Goal: Communication & Community: Ask a question

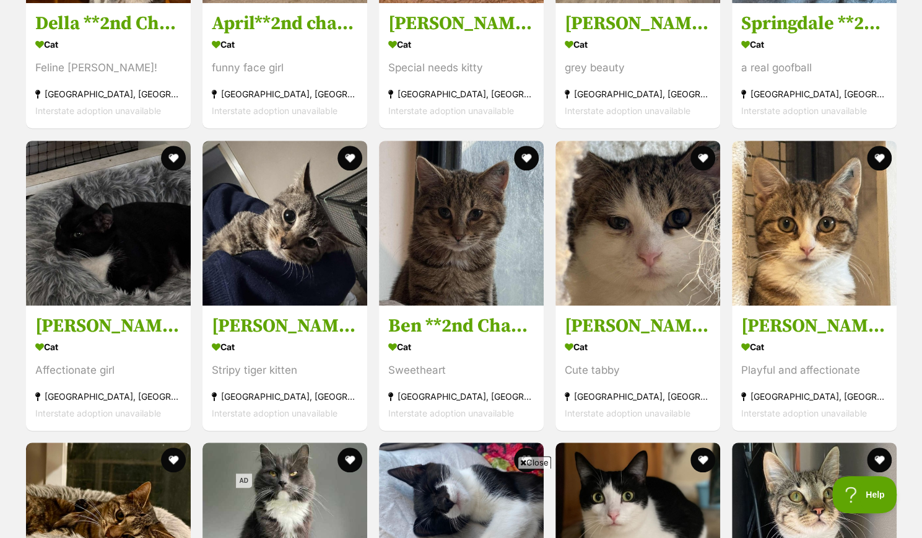
scroll to position [3090, 0]
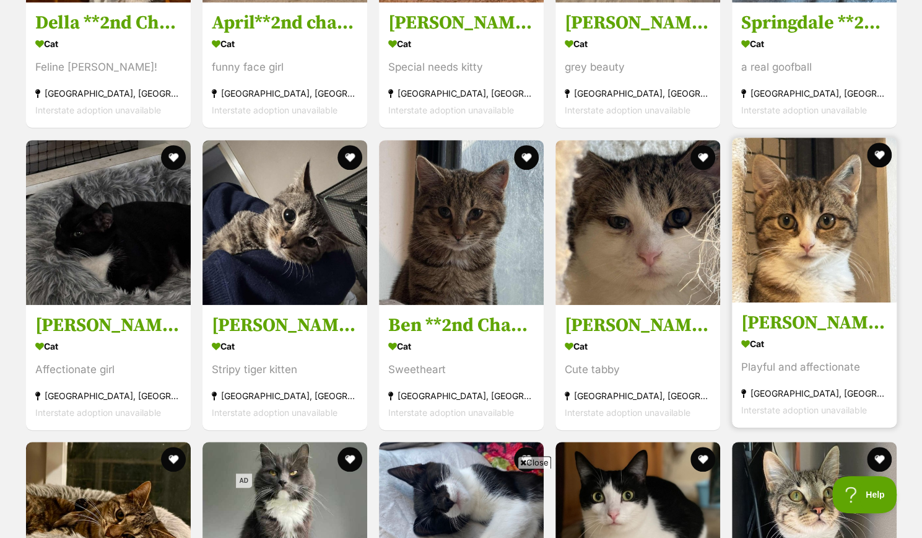
click at [792, 237] on img at bounding box center [814, 220] width 165 height 165
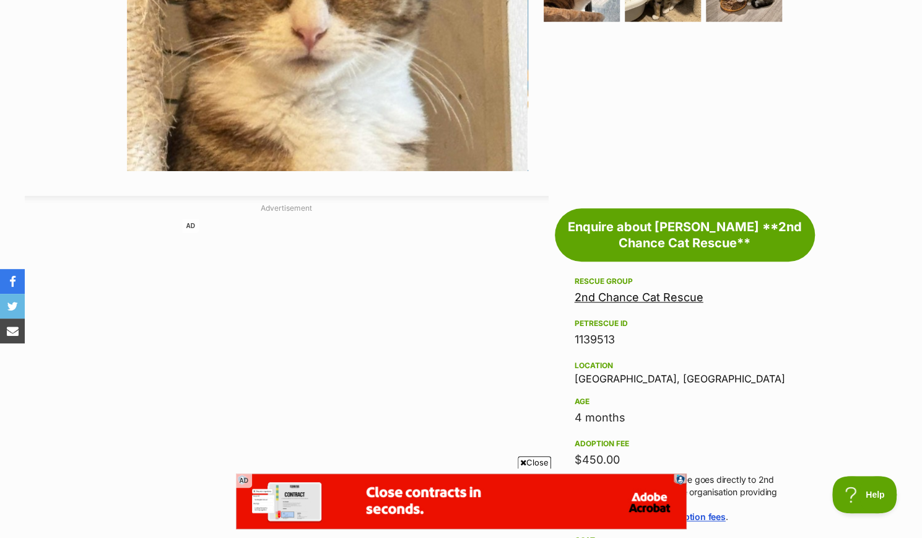
scroll to position [489, 0]
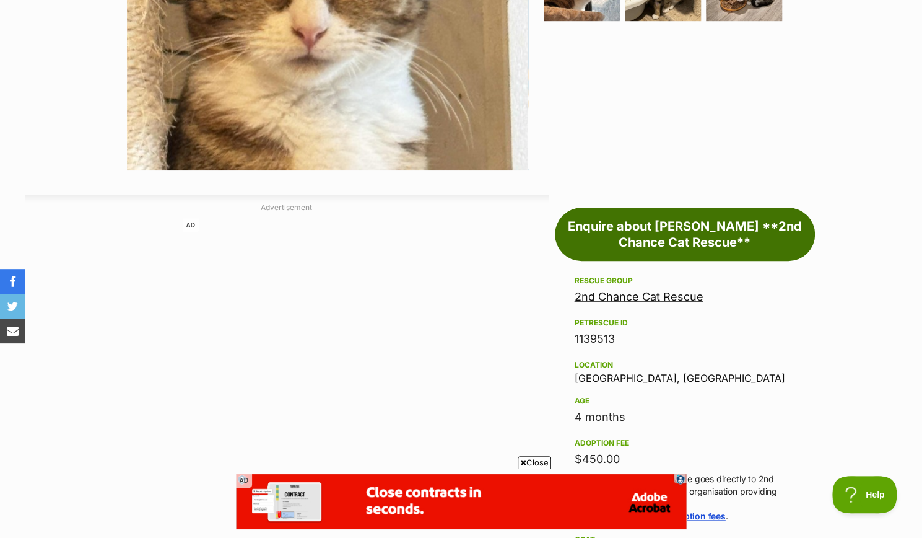
click at [631, 229] on link "Enquire about Emily **2nd Chance Cat Rescue**" at bounding box center [685, 234] width 260 height 53
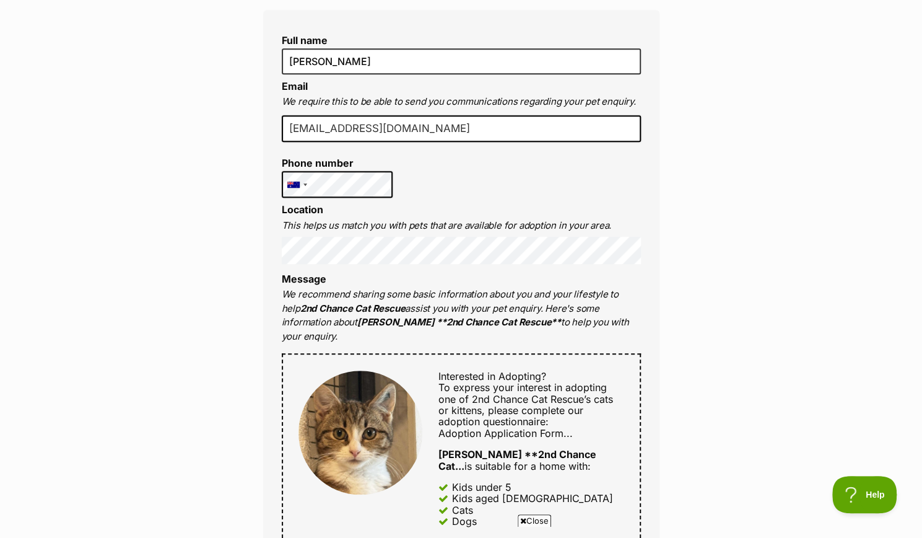
scroll to position [370, 0]
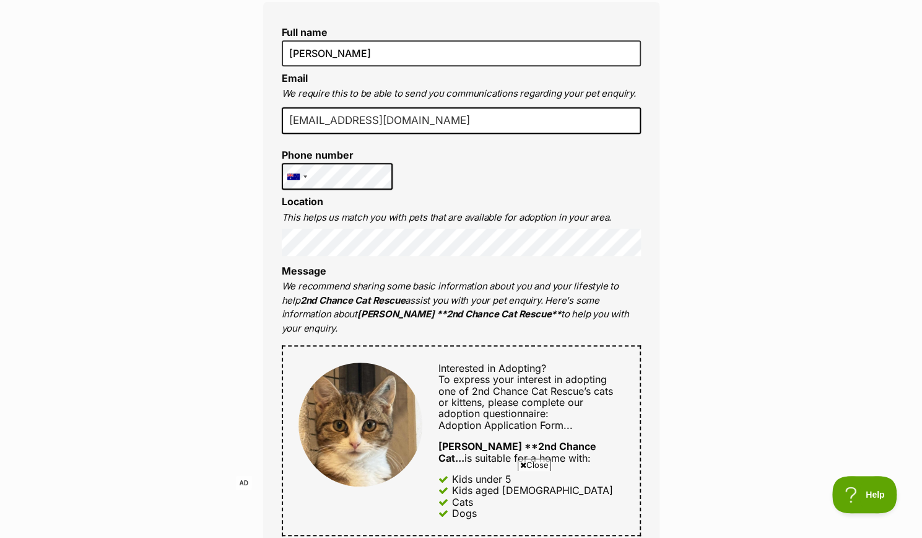
click at [410, 121] on input "nscanga99@gmail.com" at bounding box center [461, 120] width 359 height 27
type input "nscanga@outlook.com"
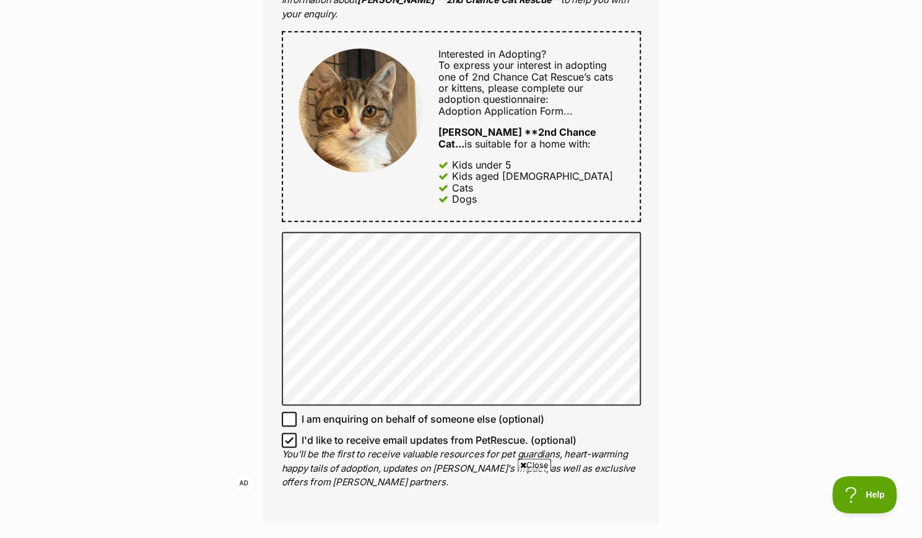
scroll to position [686, 0]
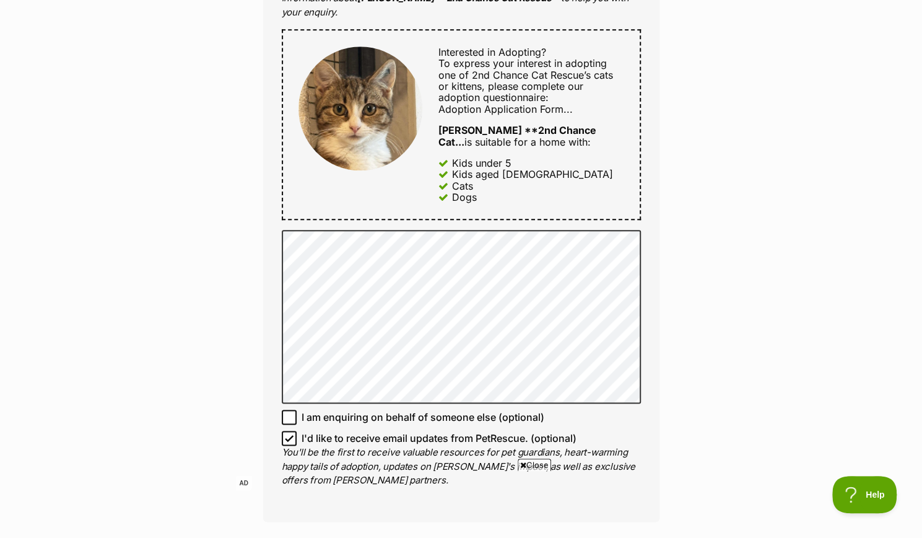
click at [292, 434] on icon at bounding box center [289, 438] width 9 height 9
click at [292, 431] on input "I'd like to receive email updates from PetRescue. (optional)" at bounding box center [289, 438] width 15 height 15
checkbox input "false"
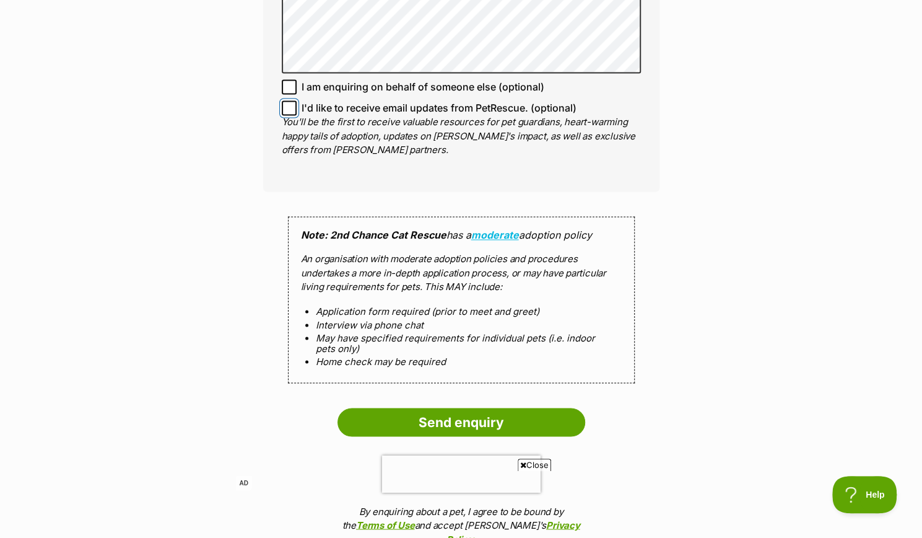
scroll to position [1087, 0]
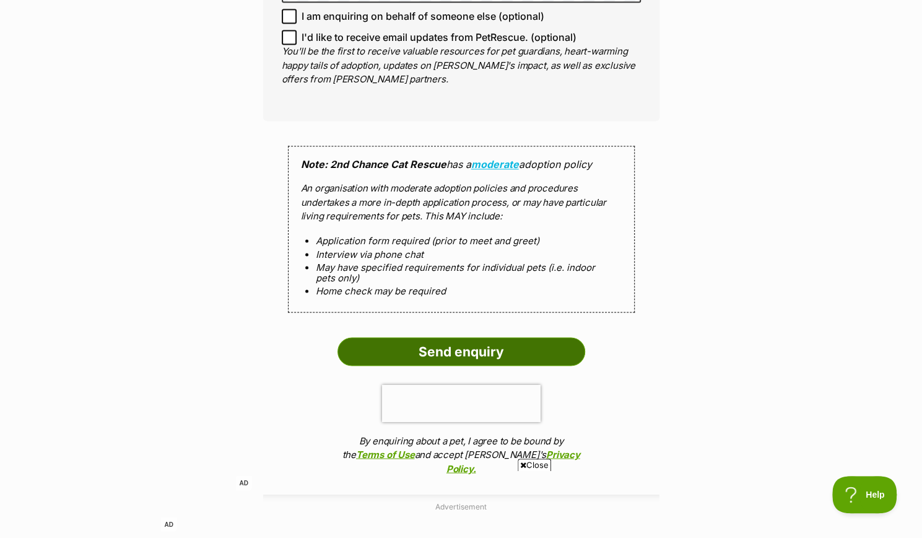
click at [471, 337] on input "Send enquiry" at bounding box center [462, 351] width 248 height 28
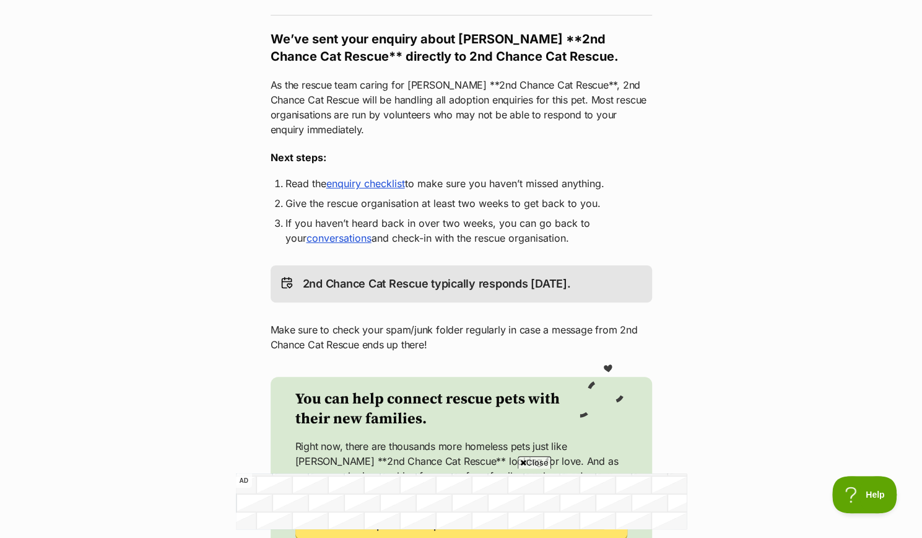
scroll to position [217, 0]
click at [352, 184] on link "enquiry checklist" at bounding box center [365, 184] width 79 height 12
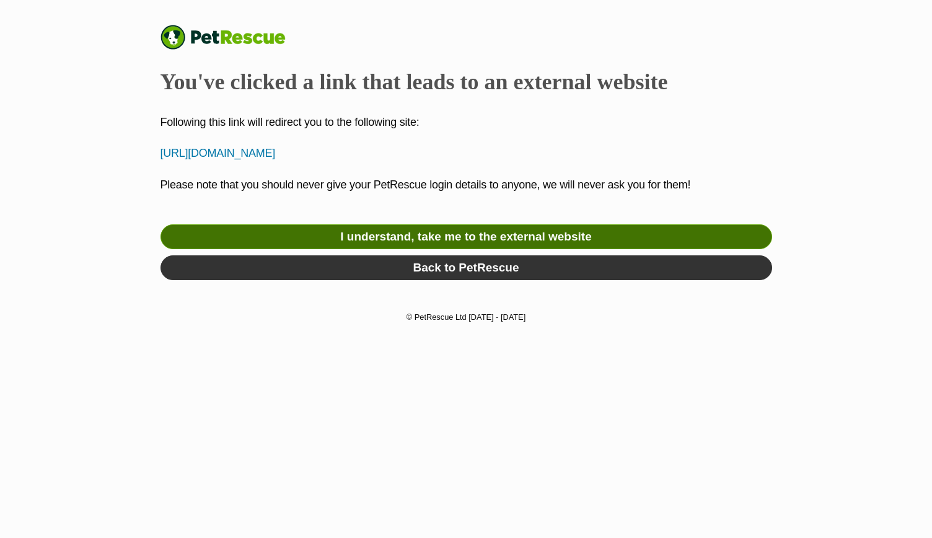
click at [531, 234] on link "I understand, take me to the external website" at bounding box center [465, 236] width 611 height 25
